Goal: Information Seeking & Learning: Learn about a topic

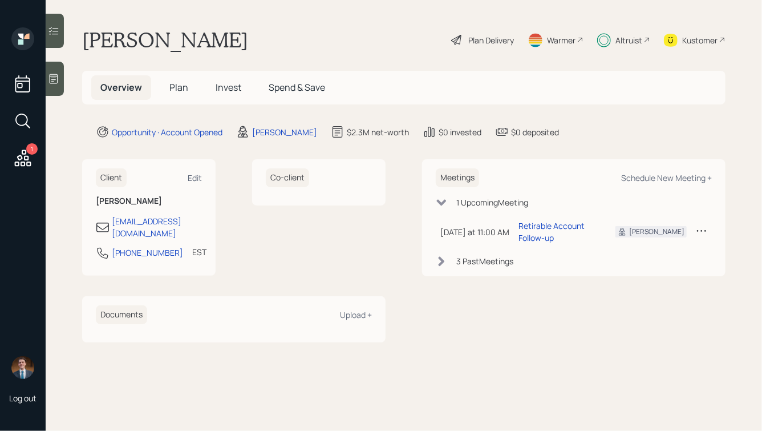
click at [169, 84] on span "Plan" at bounding box center [178, 87] width 19 height 13
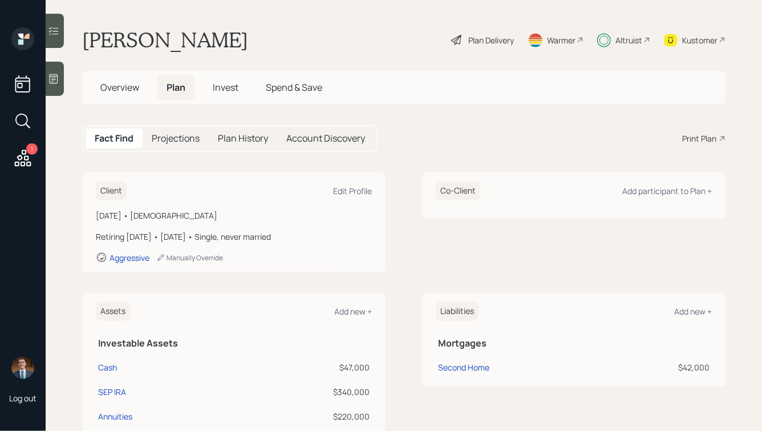
click at [222, 82] on span "Invest" at bounding box center [226, 87] width 26 height 13
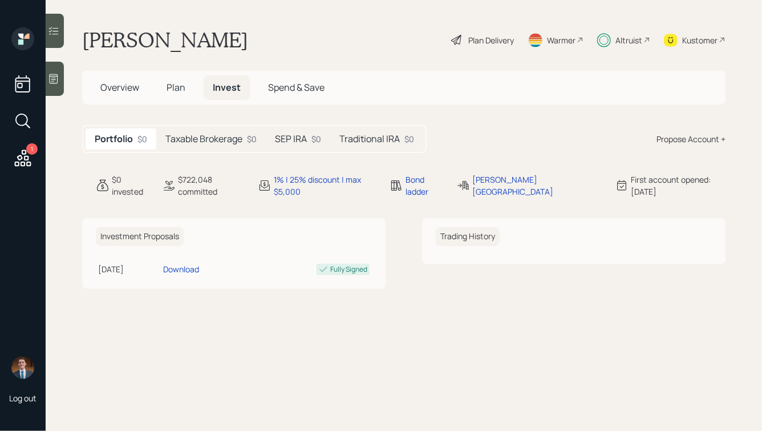
click at [206, 139] on h5 "Taxable Brokerage" at bounding box center [203, 138] width 77 height 11
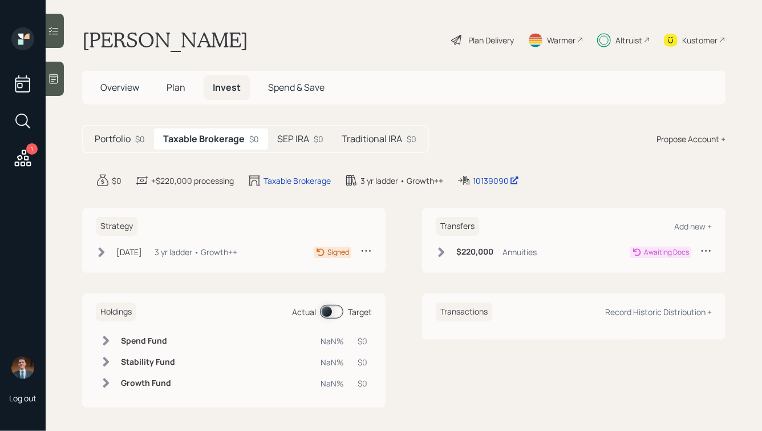
click at [297, 142] on h5 "SEP IRA" at bounding box center [293, 138] width 32 height 11
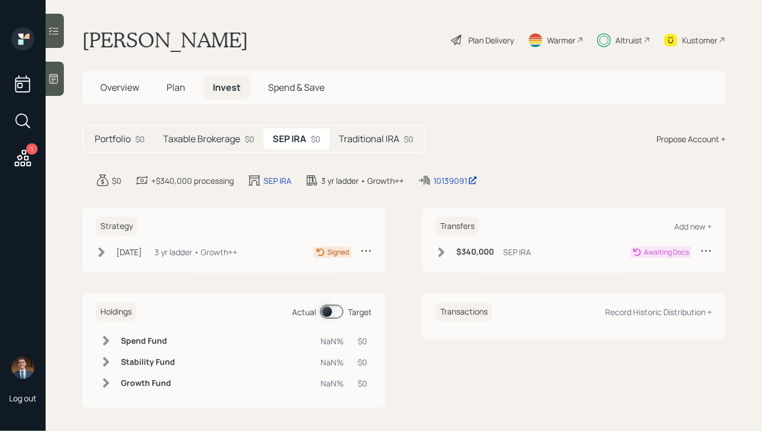
click at [365, 138] on h5 "Traditional IRA" at bounding box center [369, 138] width 60 height 11
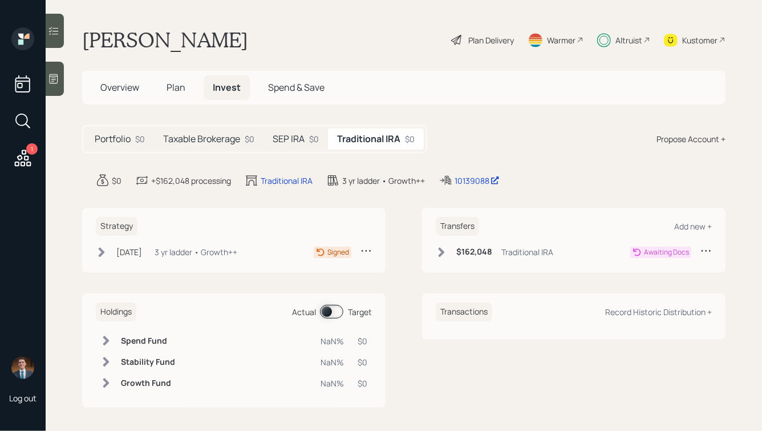
click at [291, 139] on h5 "SEP IRA" at bounding box center [289, 138] width 32 height 11
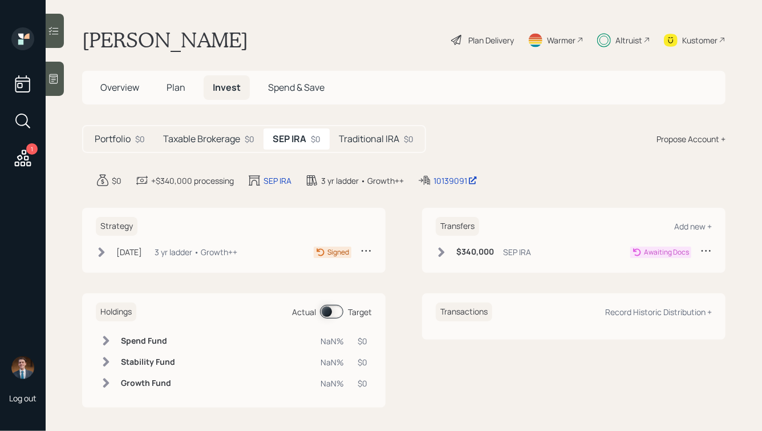
click at [375, 139] on h5 "Traditional IRA" at bounding box center [369, 138] width 60 height 11
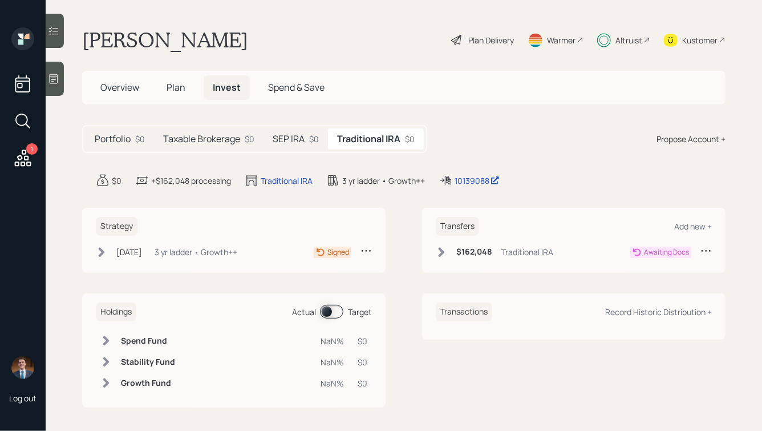
click at [221, 139] on h5 "Taxable Brokerage" at bounding box center [201, 138] width 77 height 11
